Goal: Task Accomplishment & Management: Manage account settings

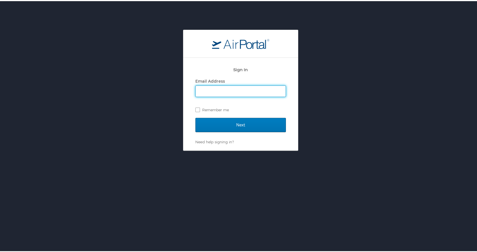
type input "[EMAIL_ADDRESS][DOMAIN_NAME]"
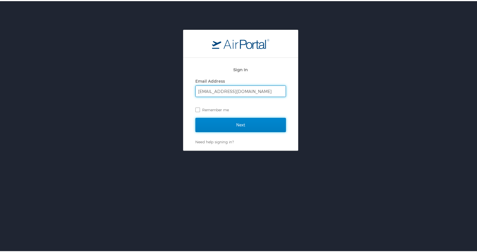
click at [249, 125] on input "Next" at bounding box center [240, 124] width 90 height 14
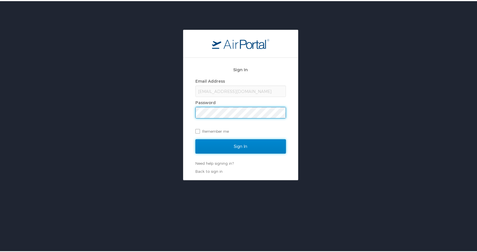
click at [248, 143] on input "Sign In" at bounding box center [240, 145] width 90 height 14
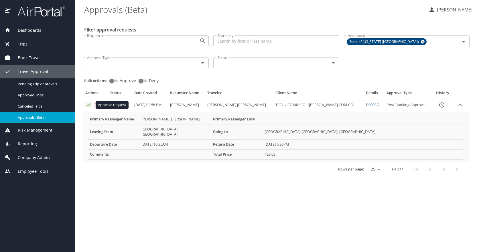
click at [88, 104] on icon "Approval table" at bounding box center [88, 104] width 5 height 5
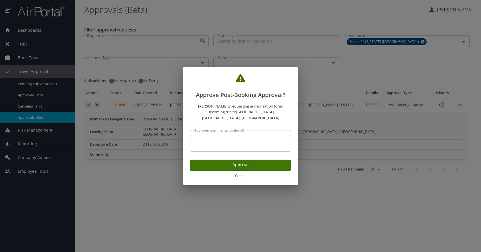
click at [257, 162] on span "Approve" at bounding box center [241, 165] width 92 height 7
